Goal: Task Accomplishment & Management: Use online tool/utility

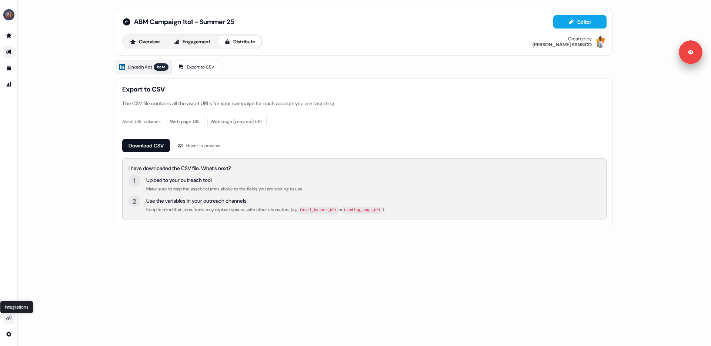
click at [10, 317] on icon "Go to integrations" at bounding box center [9, 318] width 6 height 6
click at [96, 55] on div "ABM Campaign 1to1 - Summer 25 Editor Overview Engagement Distribute Created by …" at bounding box center [364, 173] width 693 height 346
click at [126, 23] on icon at bounding box center [126, 21] width 7 height 7
click at [139, 38] on button "Overview" at bounding box center [145, 42] width 42 height 12
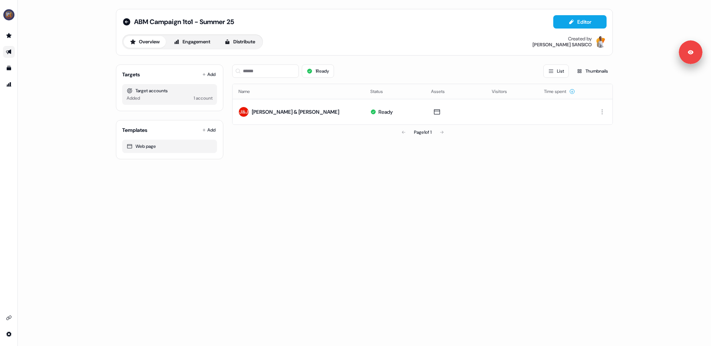
click at [145, 93] on div "Target accounts" at bounding box center [170, 90] width 86 height 7
click at [140, 91] on div "Target accounts" at bounding box center [170, 90] width 86 height 7
drag, startPoint x: 134, startPoint y: 91, endPoint x: 172, endPoint y: 96, distance: 38.5
click at [172, 96] on div "Target accounts Added 1 account" at bounding box center [169, 94] width 95 height 21
click at [213, 78] on button "Add" at bounding box center [209, 74] width 16 height 10
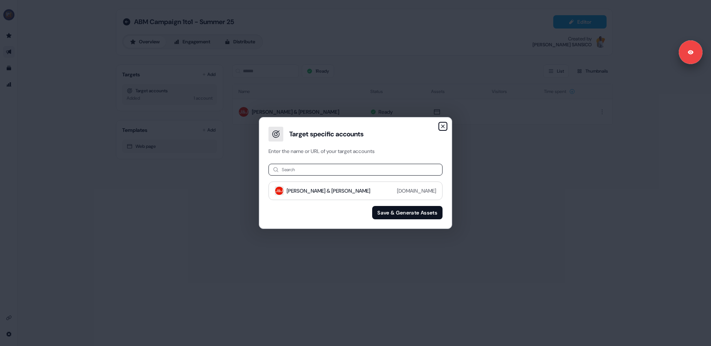
click at [445, 125] on icon "button" at bounding box center [443, 126] width 6 height 6
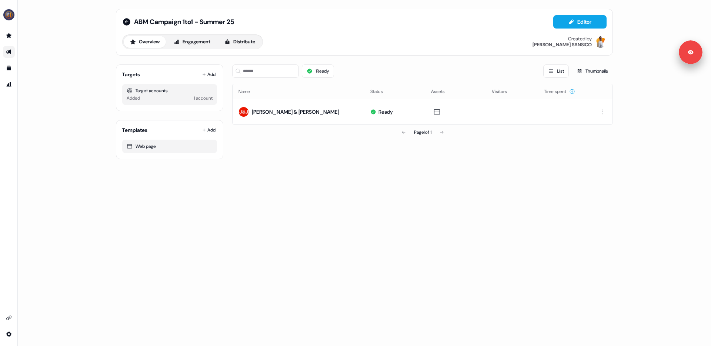
click at [289, 203] on div "ABM Campaign 1to1 - Summer 25 Editor Overview Engagement Distribute Created by …" at bounding box center [364, 173] width 693 height 346
click at [373, 181] on div "ABM Campaign 1to1 - Summer 25 Editor Overview Engagement Distribute Created by …" at bounding box center [364, 173] width 693 height 346
click at [156, 97] on div "Added 1 account" at bounding box center [170, 97] width 86 height 7
click at [7, 50] on icon "Go to outbound experience" at bounding box center [9, 52] width 6 height 6
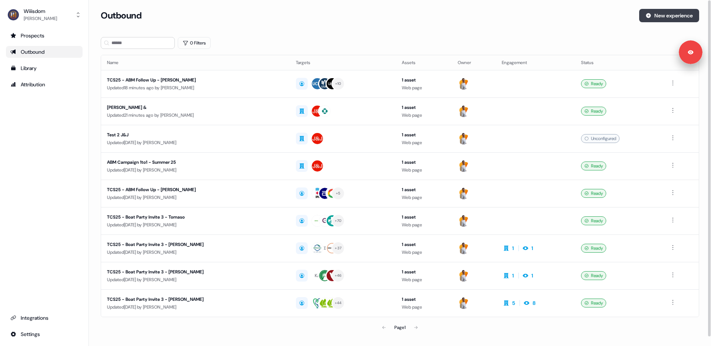
click at [646, 17] on icon at bounding box center [648, 15] width 5 height 5
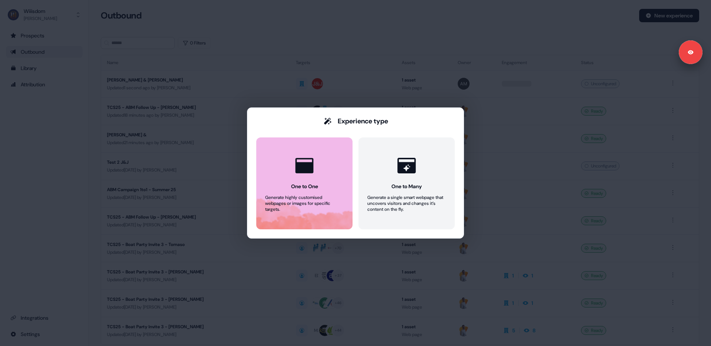
click at [305, 170] on icon at bounding box center [305, 165] width 18 height 15
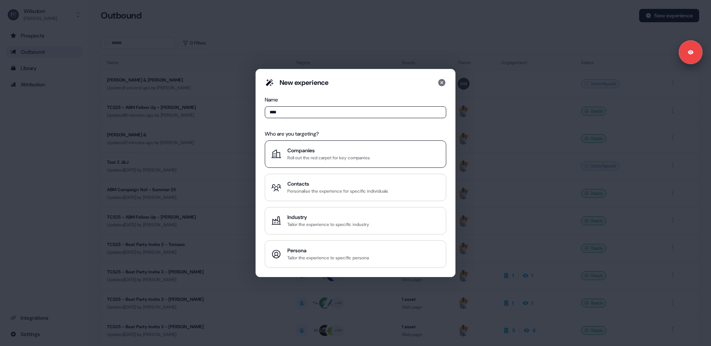
type input "****"
click at [293, 152] on div "Companies" at bounding box center [328, 150] width 83 height 7
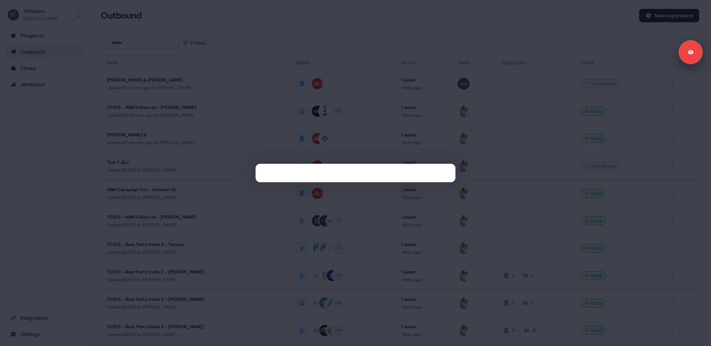
click at [149, 169] on div at bounding box center [355, 173] width 711 height 346
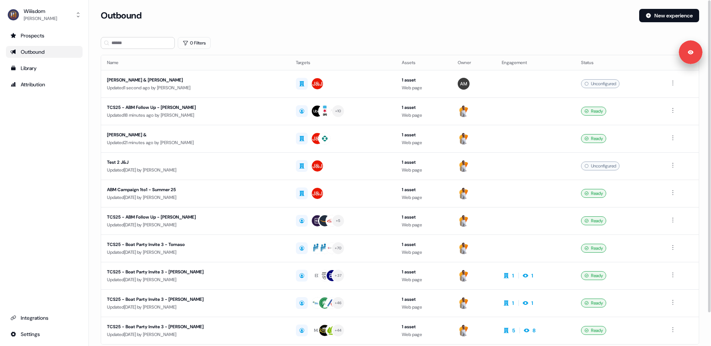
click at [91, 137] on section "Loading... Outbound New experience 0 Filters Name Targets Assets Owner Engageme…" at bounding box center [400, 196] width 622 height 374
click at [343, 24] on div "Outbound New experience" at bounding box center [400, 20] width 599 height 22
click at [343, 25] on div "Outbound New experience" at bounding box center [400, 20] width 599 height 22
click at [364, 24] on div "Outbound New experience" at bounding box center [400, 20] width 599 height 22
click at [352, 20] on div "Outbound" at bounding box center [367, 15] width 533 height 13
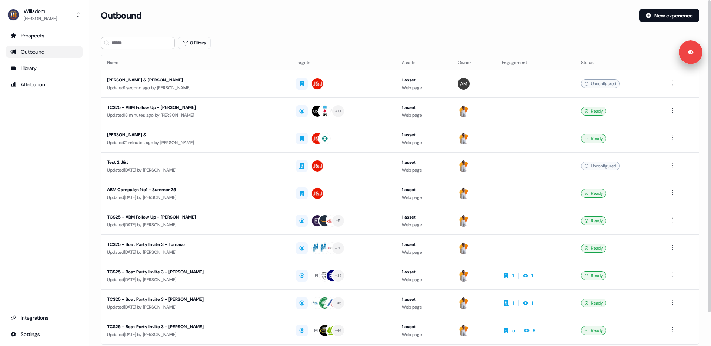
click at [374, 19] on div "Outbound" at bounding box center [367, 15] width 533 height 13
click at [351, 33] on section "Loading... Outbound New experience 0 Filters Name Targets Assets Owner Engageme…" at bounding box center [400, 196] width 622 height 374
click at [378, 22] on div "Outbound New experience" at bounding box center [400, 20] width 599 height 22
click at [171, 84] on div "Updated 1 second ago by Ailsa Mraihi" at bounding box center [195, 87] width 177 height 7
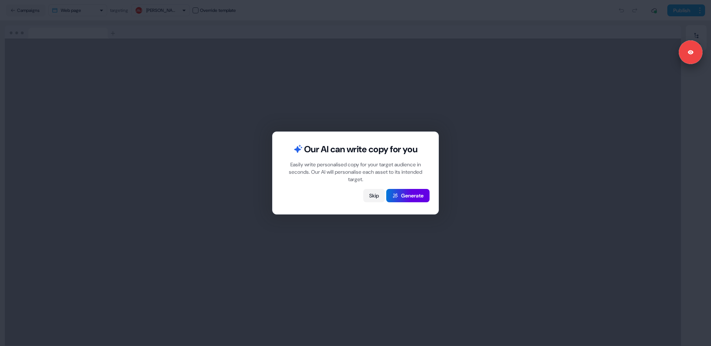
click at [370, 196] on button "Skip" at bounding box center [373, 195] width 21 height 13
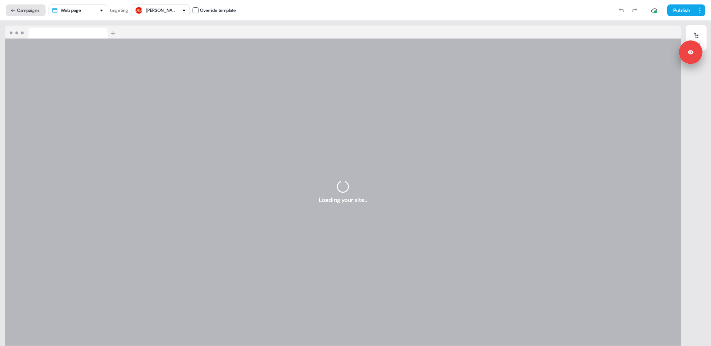
click at [23, 12] on button "Campaigns" at bounding box center [26, 10] width 40 height 12
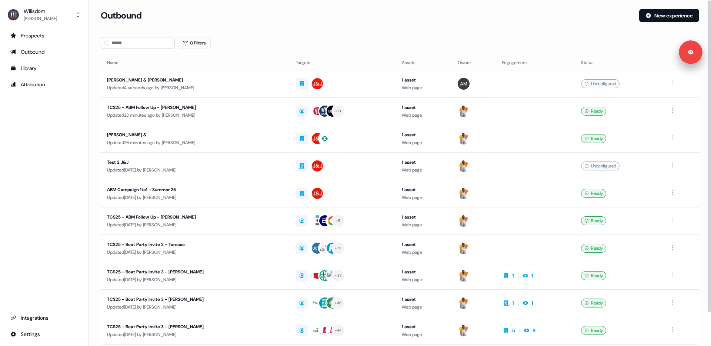
drag, startPoint x: 61, startPoint y: 163, endPoint x: 32, endPoint y: 119, distance: 53.3
click at [61, 163] on div "Prospects Outbound Library Attribution Integrations Settings" at bounding box center [44, 185] width 77 height 310
click at [333, 39] on div "0 Filters" at bounding box center [400, 43] width 599 height 12
click at [331, 34] on section "Loading... Outbound New experience 0 Filters Name Targets Assets Owner Engageme…" at bounding box center [400, 196] width 622 height 374
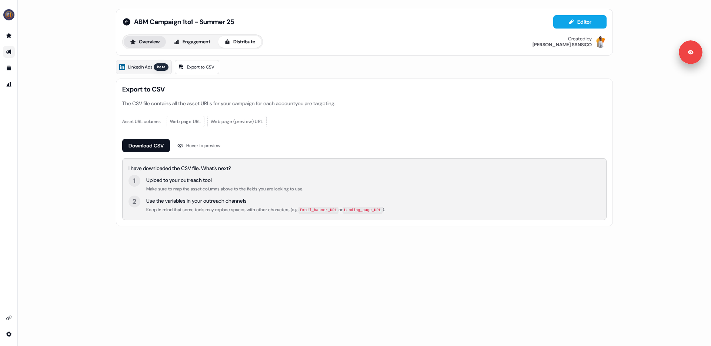
click at [149, 40] on button "Overview" at bounding box center [145, 42] width 42 height 12
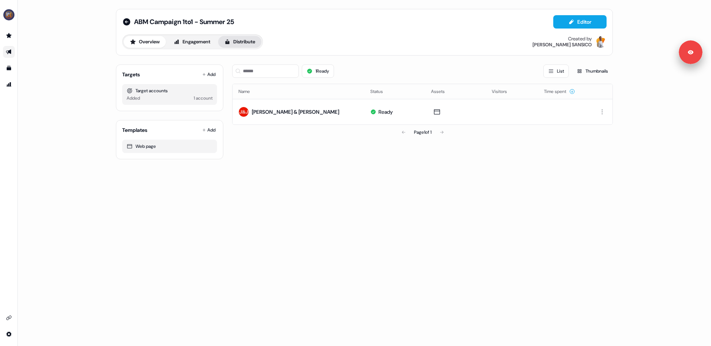
click at [245, 39] on button "Distribute" at bounding box center [239, 42] width 43 height 12
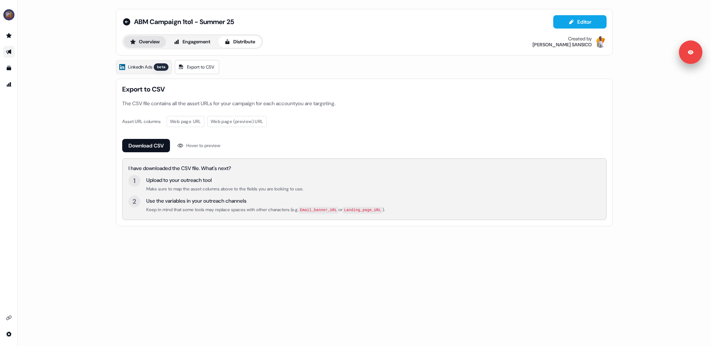
click at [140, 41] on button "Overview" at bounding box center [145, 42] width 42 height 12
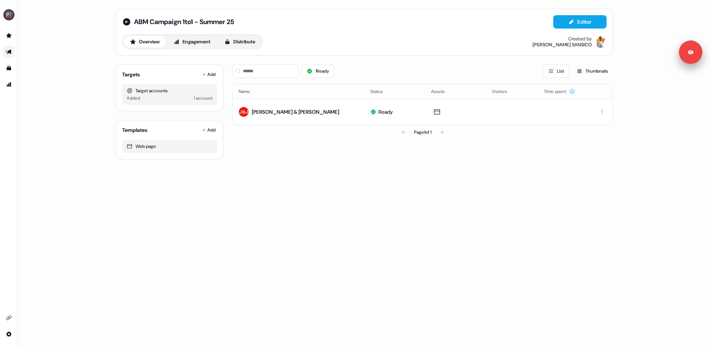
drag, startPoint x: 160, startPoint y: 90, endPoint x: 188, endPoint y: 91, distance: 28.2
click at [188, 91] on div "Target accounts" at bounding box center [170, 90] width 86 height 7
drag, startPoint x: 174, startPoint y: 89, endPoint x: 181, endPoint y: 88, distance: 6.7
click at [174, 89] on div "Target accounts" at bounding box center [170, 90] width 86 height 7
click at [209, 74] on button "Add" at bounding box center [209, 74] width 16 height 10
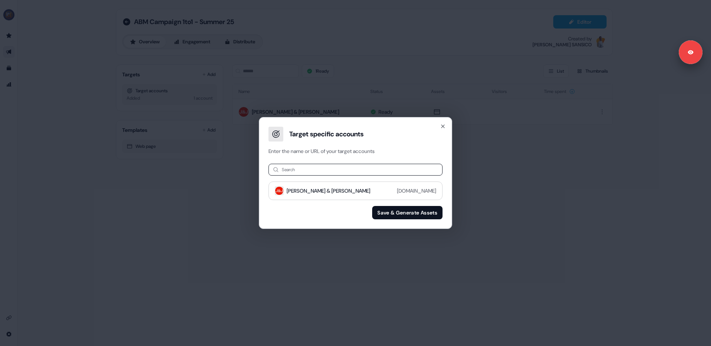
click at [310, 173] on input at bounding box center [356, 170] width 174 height 12
click at [447, 124] on div "Target specific accounts Enter the name or URL of your target accounts" at bounding box center [356, 136] width 192 height 37
click at [441, 126] on icon "button" at bounding box center [443, 126] width 6 height 6
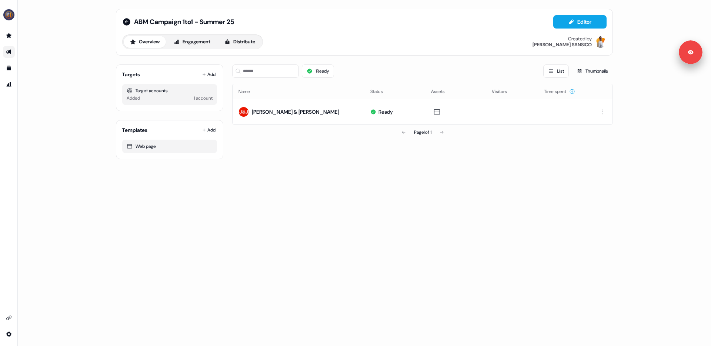
click at [263, 212] on div "ABM Campaign 1to1 - Summer 25 Editor Overview Engagement Distribute Created by …" at bounding box center [364, 173] width 693 height 346
click at [13, 48] on link "Go to outbound experience" at bounding box center [9, 52] width 12 height 12
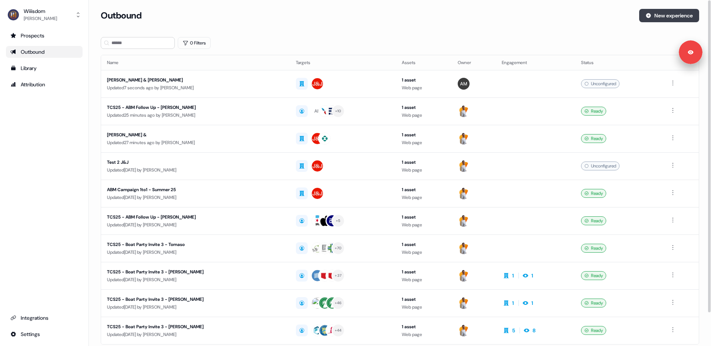
click at [652, 17] on button "New experience" at bounding box center [669, 15] width 60 height 13
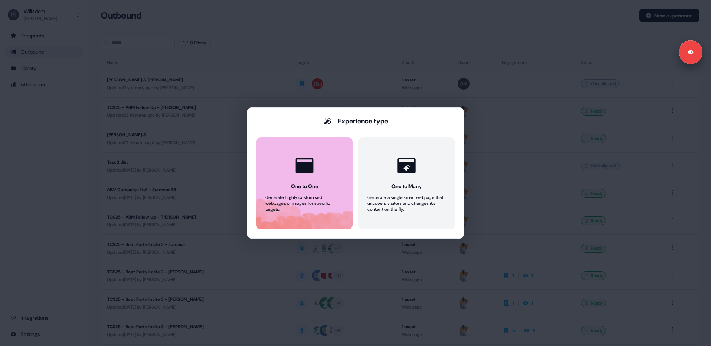
click at [310, 196] on div "Generate highly customised webpages or images for specific targets." at bounding box center [304, 203] width 79 height 18
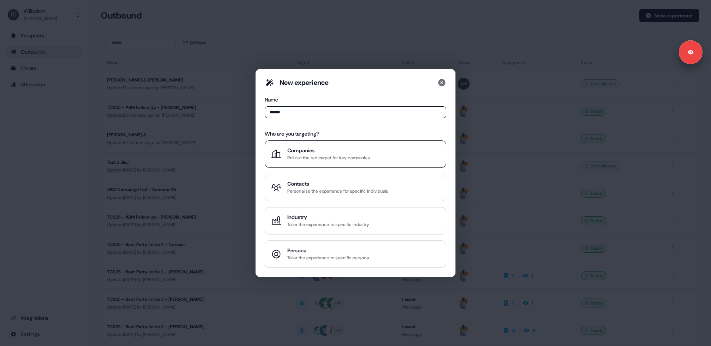
type input "******"
click at [295, 140] on div "Who are you targeting? Companies Roll out the red carpet for key companies Cont…" at bounding box center [355, 197] width 181 height 141
click at [306, 153] on div "Companies" at bounding box center [328, 150] width 83 height 7
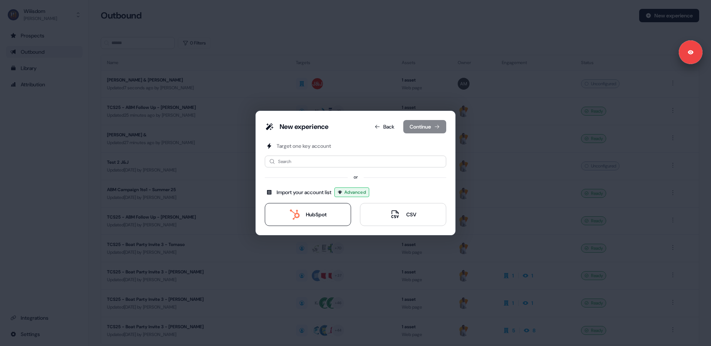
click at [297, 210] on icon at bounding box center [295, 214] width 10 height 10
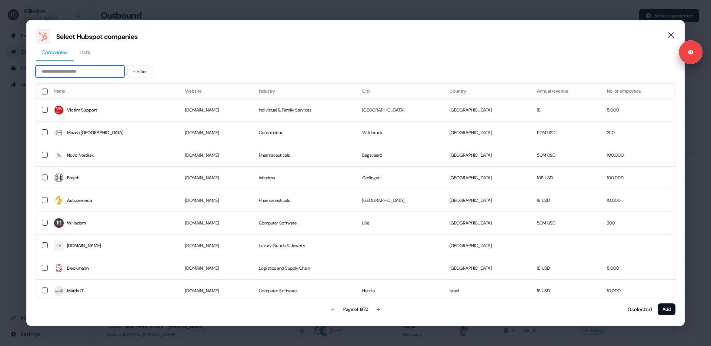
click at [77, 70] on input at bounding box center [80, 72] width 89 height 12
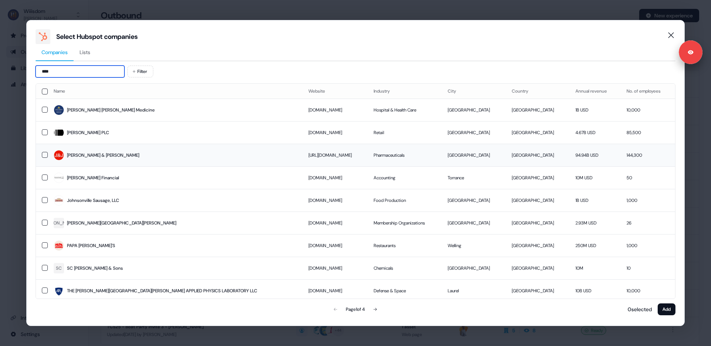
type input "****"
click at [45, 155] on button "button" at bounding box center [45, 155] width 6 height 6
click at [663, 311] on button "Add" at bounding box center [667, 309] width 18 height 12
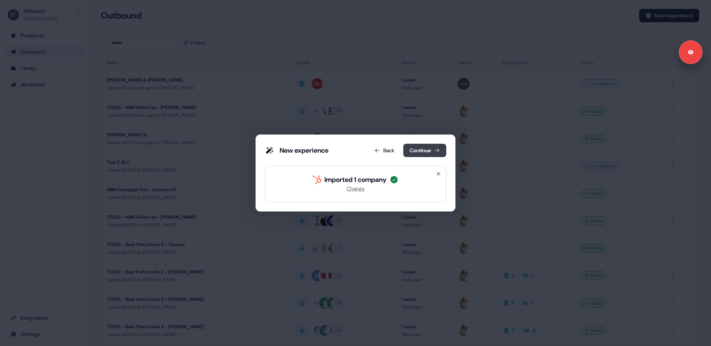
click at [423, 146] on button "Continue" at bounding box center [424, 150] width 43 height 13
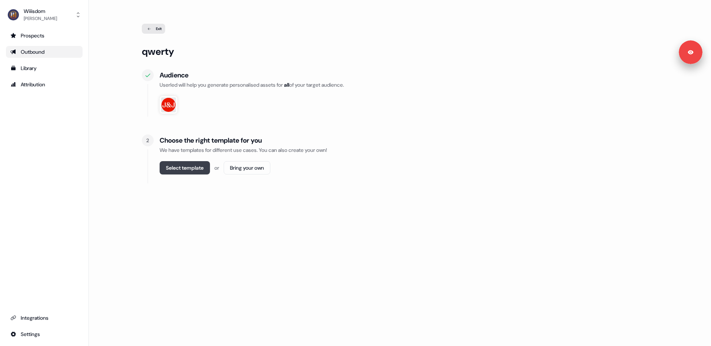
click at [193, 170] on button "Select template" at bounding box center [185, 167] width 50 height 13
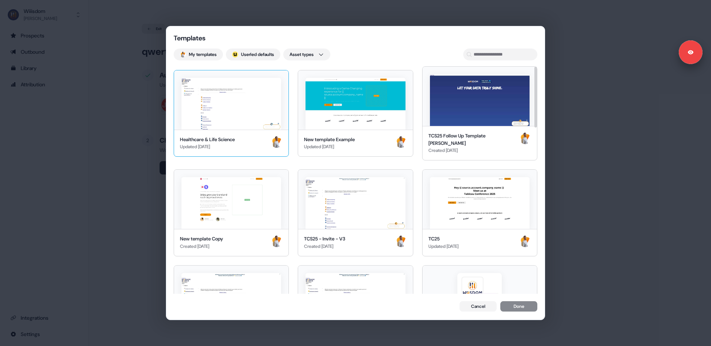
click at [253, 101] on img at bounding box center [231, 104] width 100 height 52
click at [513, 307] on button "Done" at bounding box center [518, 307] width 37 height 10
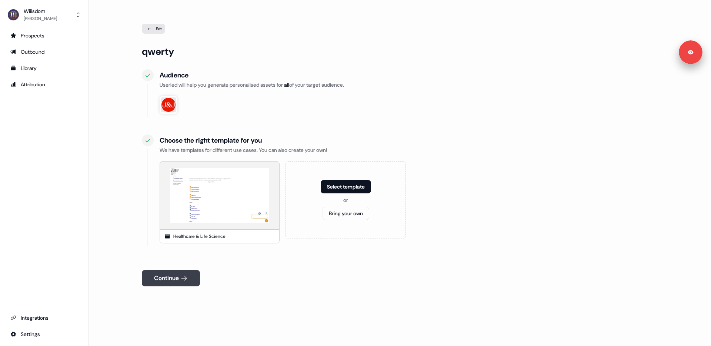
click at [170, 281] on button "Continue" at bounding box center [171, 278] width 58 height 16
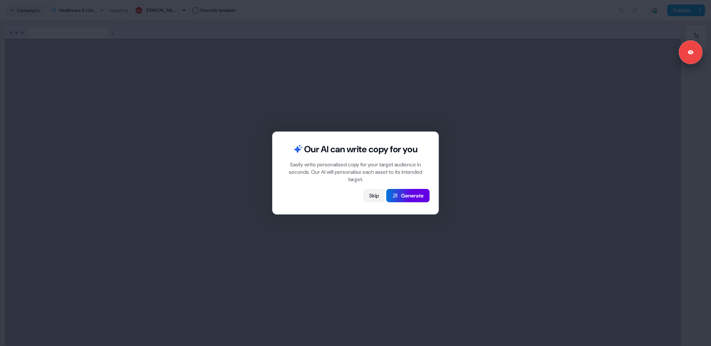
click at [372, 195] on button "Skip" at bounding box center [373, 195] width 21 height 13
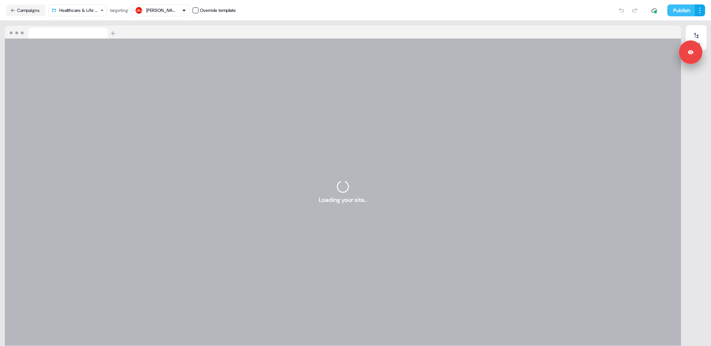
click at [680, 10] on button "Publish" at bounding box center [680, 10] width 27 height 12
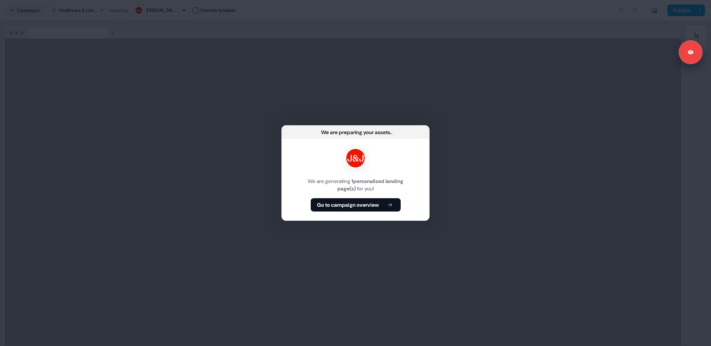
click at [360, 209] on button "Go to campaign overview" at bounding box center [356, 204] width 90 height 13
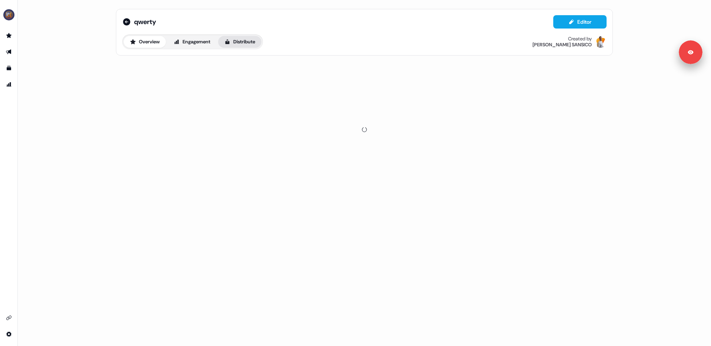
click at [245, 44] on button "Distribute" at bounding box center [239, 42] width 43 height 12
click at [144, 41] on button "Overview" at bounding box center [145, 42] width 42 height 12
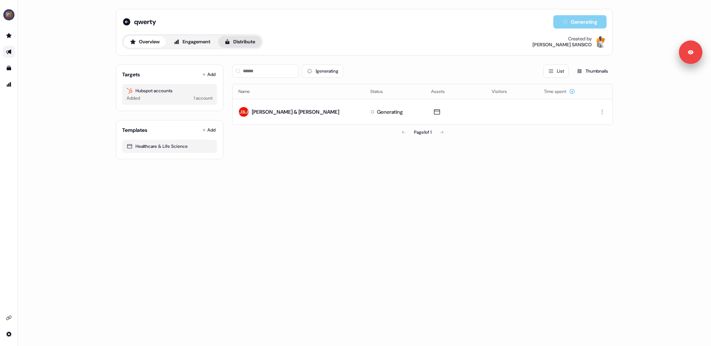
click at [242, 40] on button "Distribute" at bounding box center [239, 42] width 43 height 12
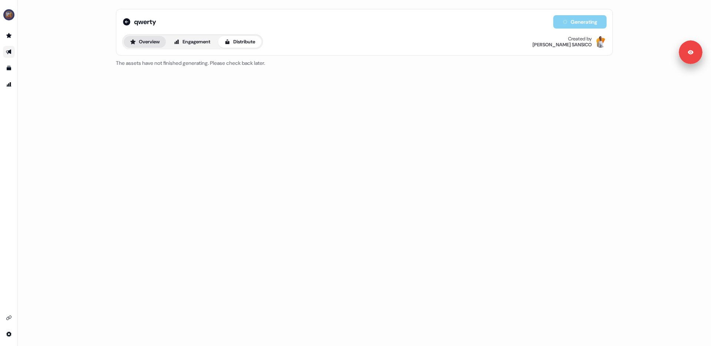
click at [150, 40] on button "Overview" at bounding box center [145, 42] width 42 height 12
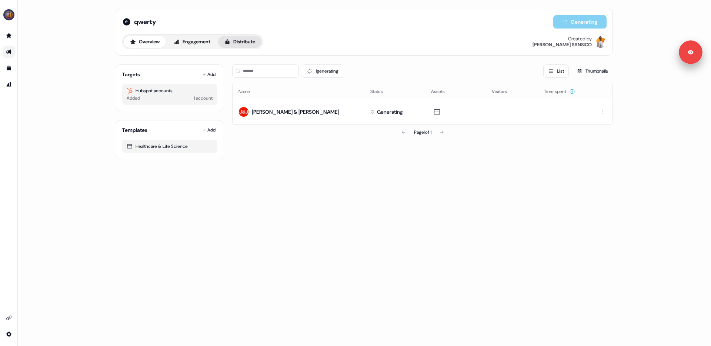
click at [254, 41] on button "Distribute" at bounding box center [239, 42] width 43 height 12
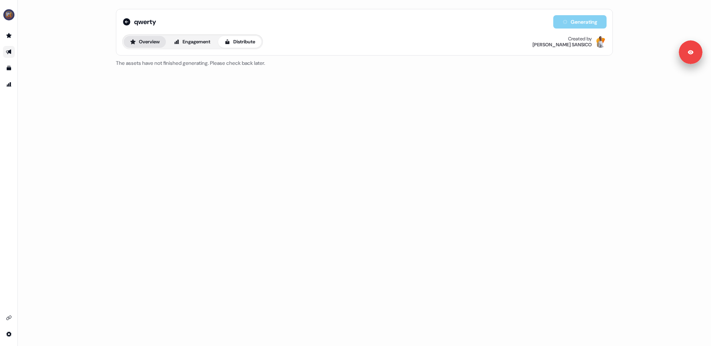
click at [141, 41] on button "Overview" at bounding box center [145, 42] width 42 height 12
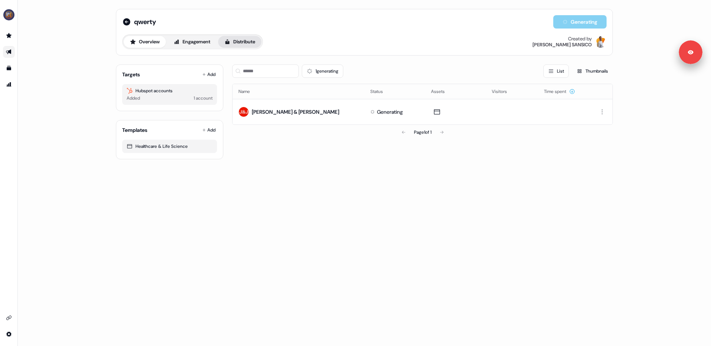
click at [237, 43] on button "Distribute" at bounding box center [239, 42] width 43 height 12
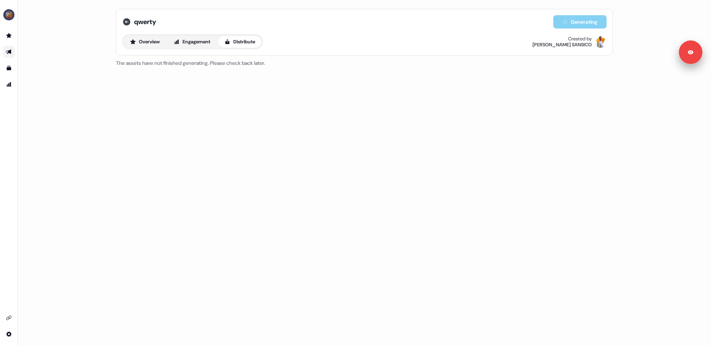
click at [126, 21] on icon at bounding box center [126, 21] width 9 height 9
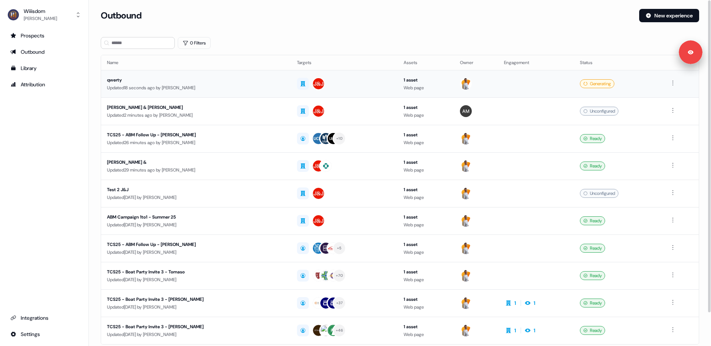
click at [162, 92] on td "qwerty Updated 18 seconds ago by Tony SANSICO" at bounding box center [196, 83] width 190 height 27
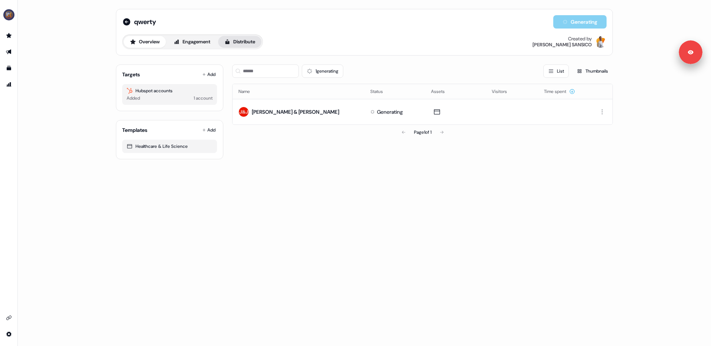
click at [246, 43] on button "Distribute" at bounding box center [239, 42] width 43 height 12
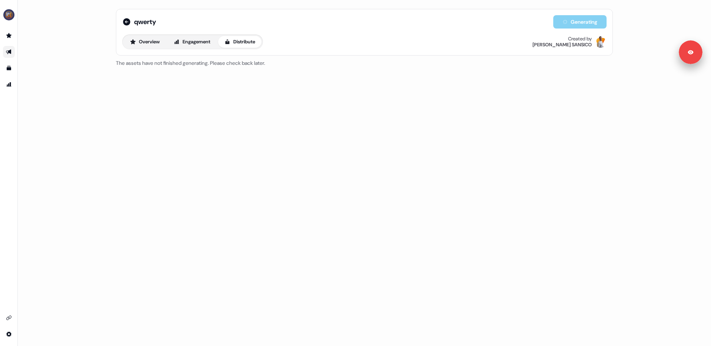
drag, startPoint x: 159, startPoint y: 46, endPoint x: 219, endPoint y: 49, distance: 59.7
click at [159, 46] on button "Overview" at bounding box center [145, 42] width 42 height 12
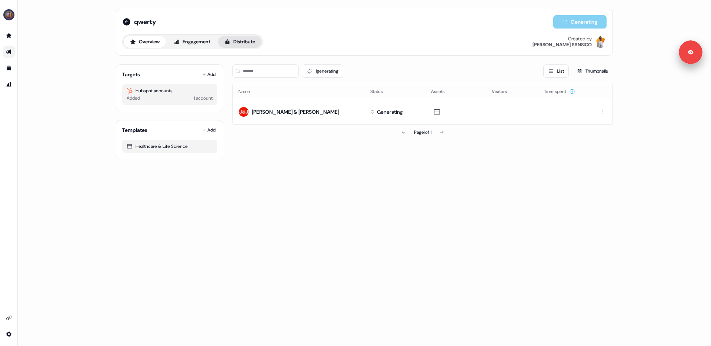
click at [245, 39] on button "Distribute" at bounding box center [239, 42] width 43 height 12
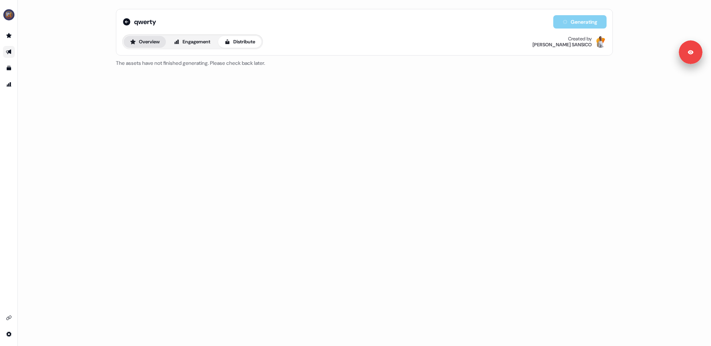
click at [145, 40] on button "Overview" at bounding box center [145, 42] width 42 height 12
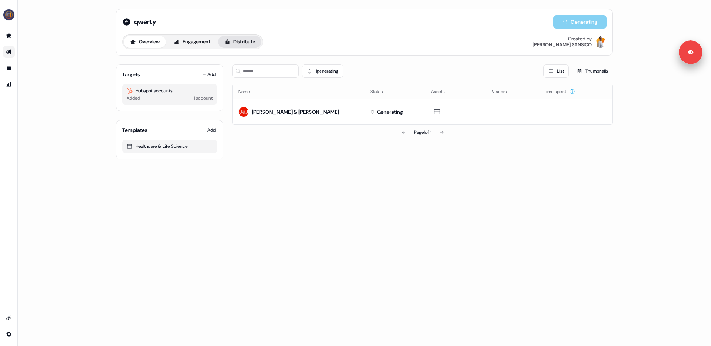
click at [246, 39] on button "Distribute" at bounding box center [239, 42] width 43 height 12
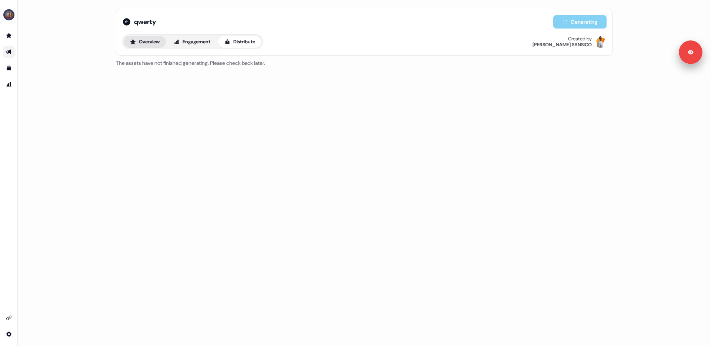
click at [145, 39] on button "Overview" at bounding box center [145, 42] width 42 height 12
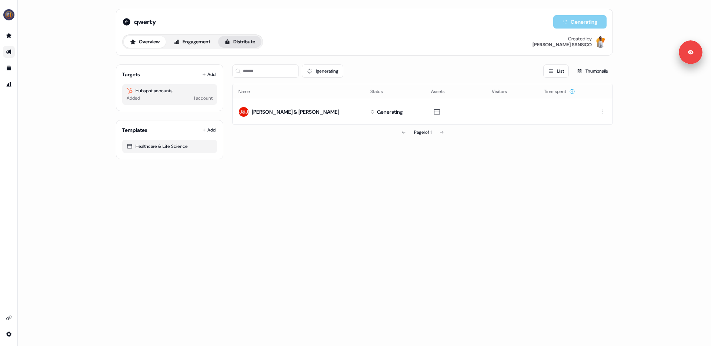
click at [248, 38] on button "Distribute" at bounding box center [239, 42] width 43 height 12
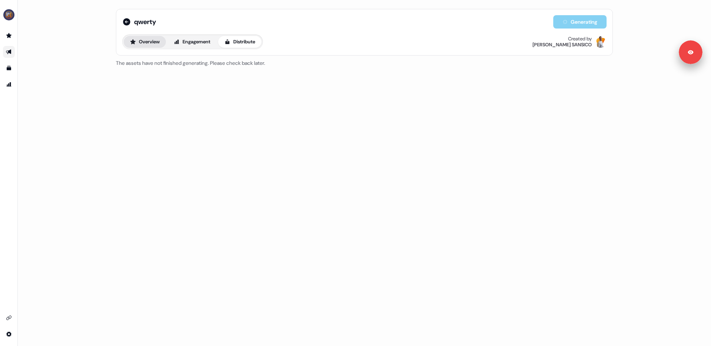
click at [147, 41] on button "Overview" at bounding box center [145, 42] width 42 height 12
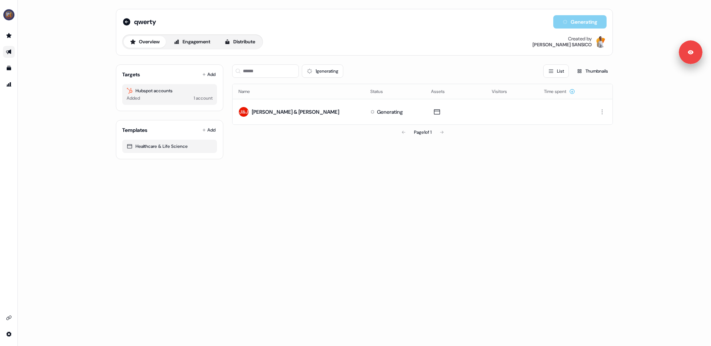
click at [364, 149] on div "1 generating List Thumbnails Name Status Assets Visitors Time spent Johnson & J…" at bounding box center [422, 109] width 381 height 101
drag, startPoint x: 288, startPoint y: 151, endPoint x: 158, endPoint y: 89, distance: 143.8
click at [288, 151] on div "1 generating List Thumbnails Name Status Assets Visitors Time spent Johnson & J…" at bounding box center [422, 109] width 381 height 101
drag, startPoint x: 123, startPoint y: 74, endPoint x: 130, endPoint y: 91, distance: 19.1
click at [142, 77] on div "Targets Add" at bounding box center [169, 74] width 95 height 7
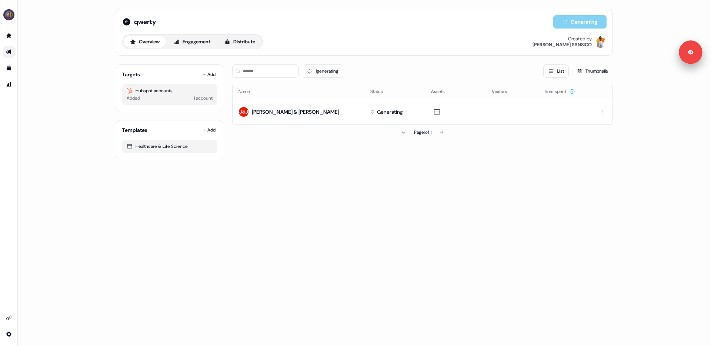
click at [130, 91] on icon at bounding box center [130, 91] width 6 height 6
click at [134, 93] on div "Hubspot accounts" at bounding box center [170, 90] width 86 height 7
drag, startPoint x: 132, startPoint y: 92, endPoint x: 128, endPoint y: 91, distance: 4.2
click at [130, 92] on icon at bounding box center [130, 91] width 6 height 6
click at [128, 91] on icon at bounding box center [130, 91] width 6 height 6
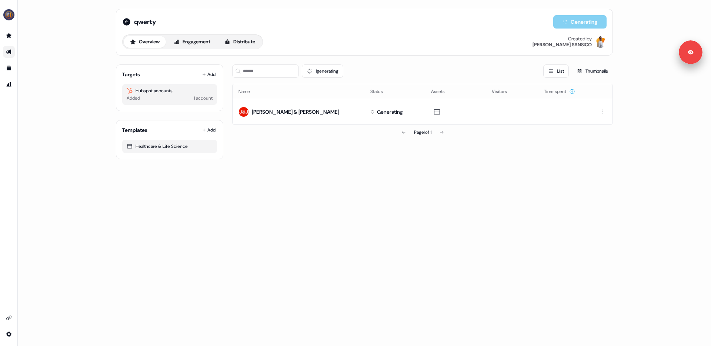
drag, startPoint x: 96, startPoint y: 88, endPoint x: 141, endPoint y: 91, distance: 45.3
click at [96, 88] on div "qwerty Generating Overview Engagement Distribute Created by Tony SANSICO Target…" at bounding box center [364, 173] width 693 height 346
drag, startPoint x: 134, startPoint y: 90, endPoint x: 99, endPoint y: 79, distance: 36.4
click at [179, 100] on div "Hubspot accounts Added 1 account" at bounding box center [169, 94] width 95 height 21
drag, startPoint x: 99, startPoint y: 79, endPoint x: 184, endPoint y: 73, distance: 85.1
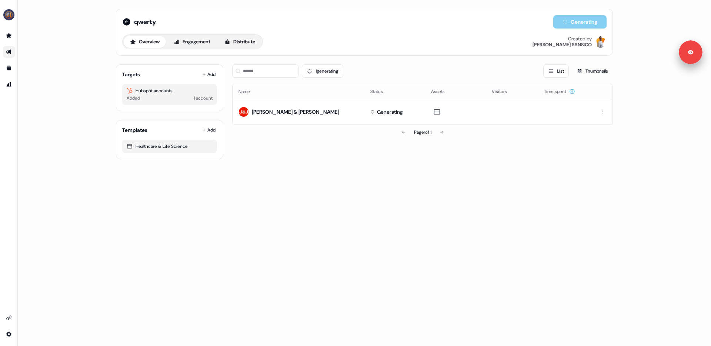
click at [114, 78] on div "qwerty Generating Overview Engagement Distribute Created by Tony SANSICO Target…" at bounding box center [364, 173] width 693 height 346
click at [115, 74] on div "qwerty Generating Overview Engagement Distribute Created by Tony SANSICO Target…" at bounding box center [364, 84] width 515 height 168
drag, startPoint x: 339, startPoint y: 150, endPoint x: 330, endPoint y: 145, distance: 11.1
click at [339, 150] on div "1 generating List Thumbnails Name Status Assets Visitors Time spent Johnson & J…" at bounding box center [422, 109] width 381 height 101
click at [317, 129] on div "Page 1 of 1" at bounding box center [422, 132] width 381 height 15
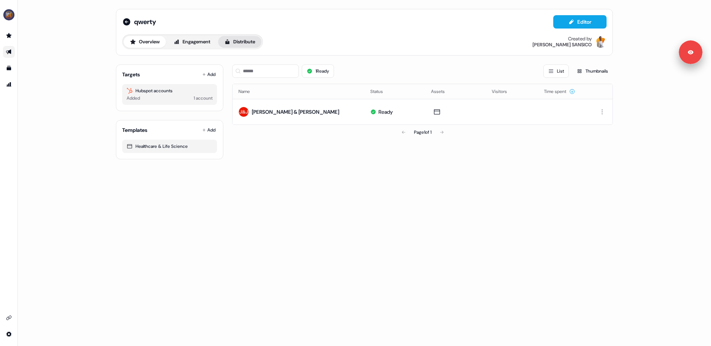
click at [249, 41] on button "Distribute" at bounding box center [239, 42] width 43 height 12
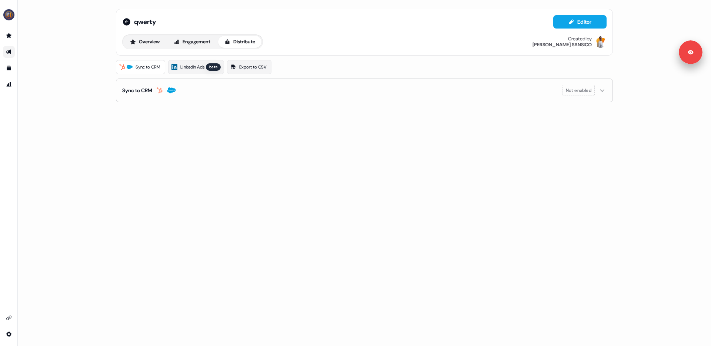
click at [142, 63] on link "Sync to CRM" at bounding box center [140, 67] width 49 height 14
click at [125, 22] on icon at bounding box center [126, 21] width 7 height 7
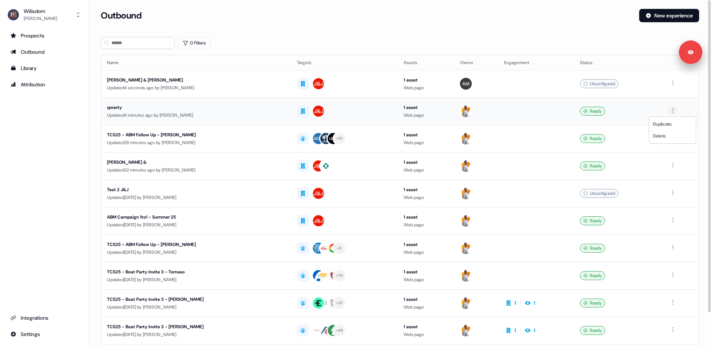
click at [673, 110] on html "For the best experience switch devices to a bigger screen. Go to Userled.io Wii…" at bounding box center [355, 173] width 711 height 346
click at [663, 137] on span "Delete" at bounding box center [659, 136] width 13 height 6
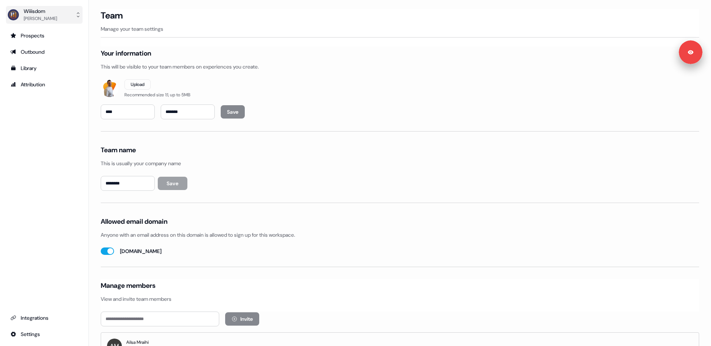
click at [34, 12] on div "Wiiisdom" at bounding box center [40, 10] width 33 height 7
click at [44, 59] on div "Logout" at bounding box center [44, 61] width 70 height 13
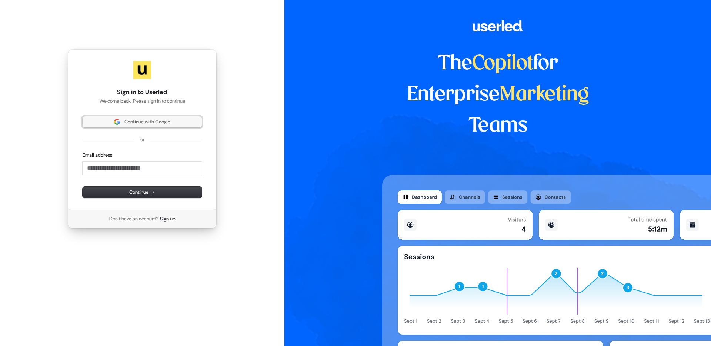
click at [119, 126] on button "Continue with Google" at bounding box center [142, 121] width 119 height 11
